Goal: Check status

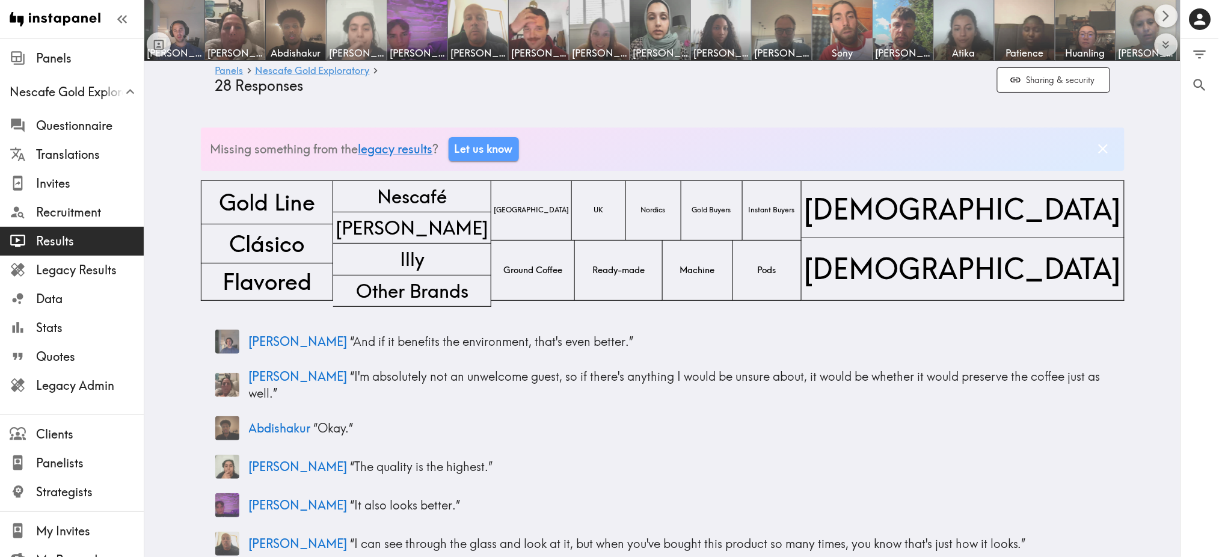
click at [372, 23] on img at bounding box center [356, 30] width 63 height 63
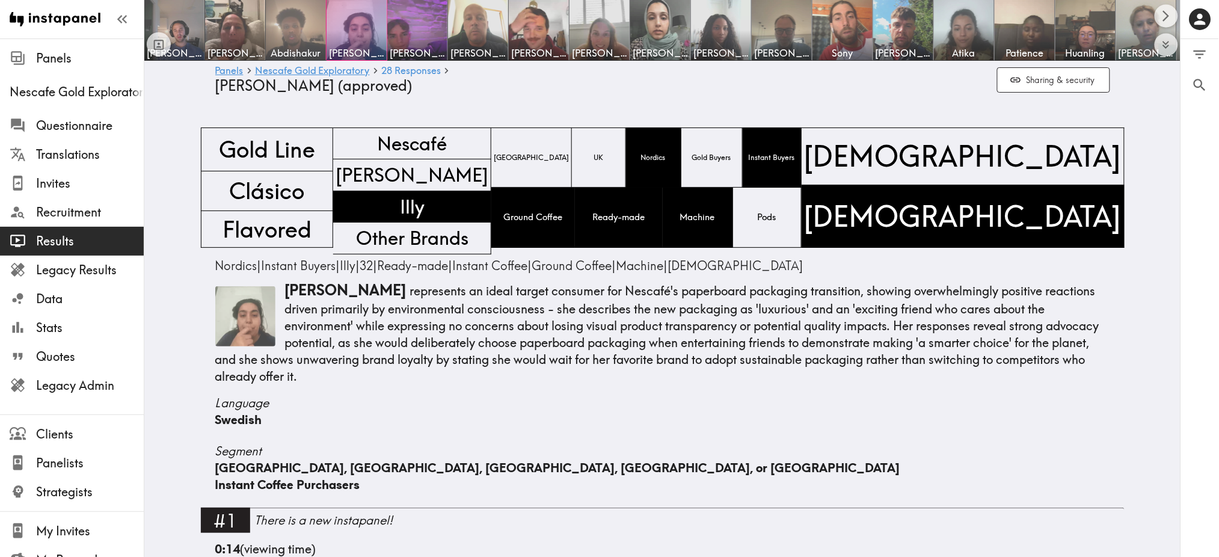
click at [297, 26] on img at bounding box center [296, 30] width 63 height 63
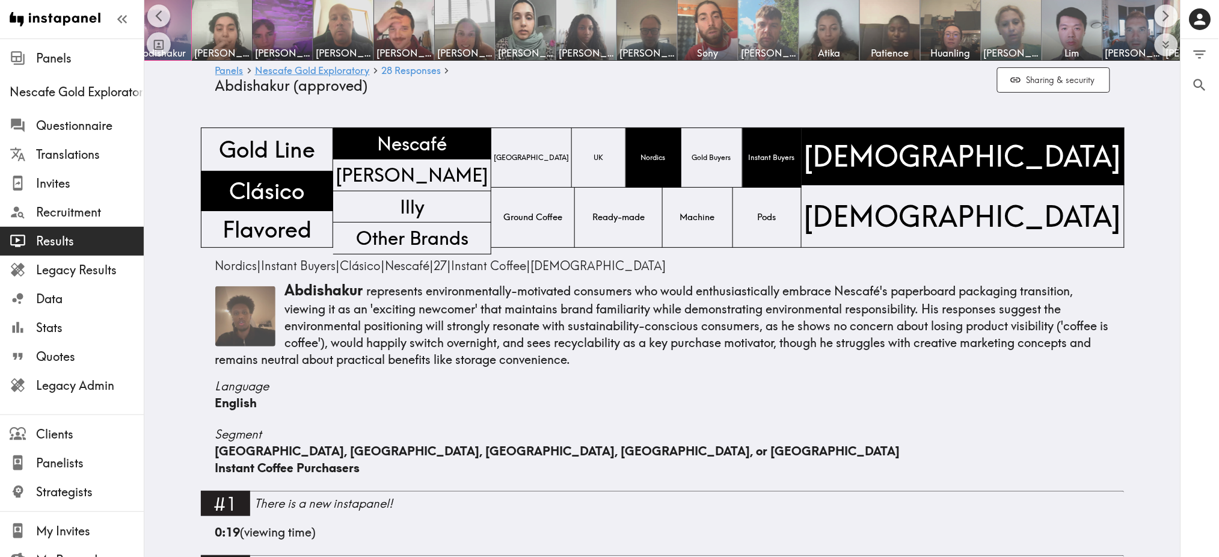
scroll to position [0, 135]
click at [854, 33] on img at bounding box center [829, 30] width 63 height 63
